Goal: Find specific page/section

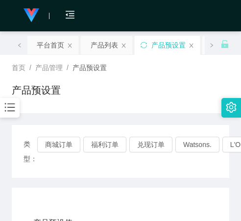
scroll to position [196, 0]
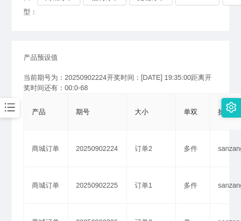
click at [110, 129] on th "期号" at bounding box center [97, 112] width 59 height 37
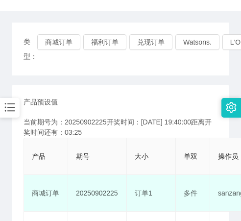
scroll to position [98, 0]
